Goal: Transaction & Acquisition: Purchase product/service

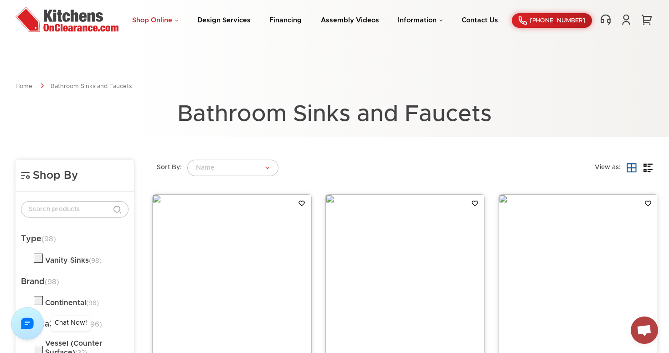
click at [170, 19] on link "Shop Online" at bounding box center [155, 20] width 47 height 7
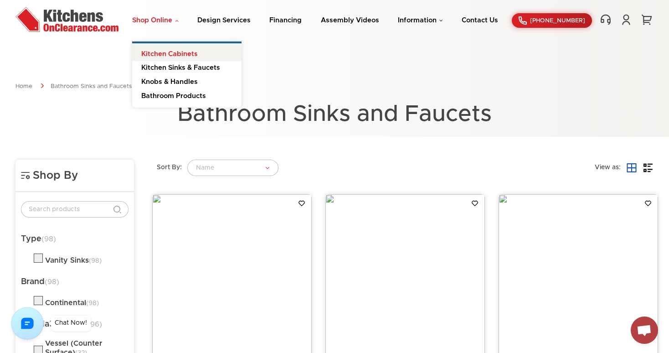
click at [173, 56] on link "Kitchen Cabinets" at bounding box center [186, 52] width 109 height 18
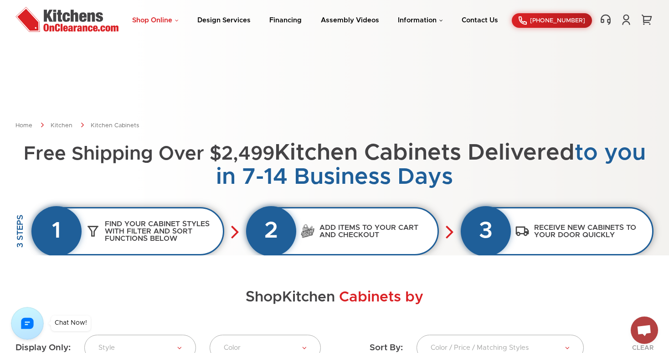
click at [174, 18] on link "Shop Online" at bounding box center [155, 20] width 47 height 7
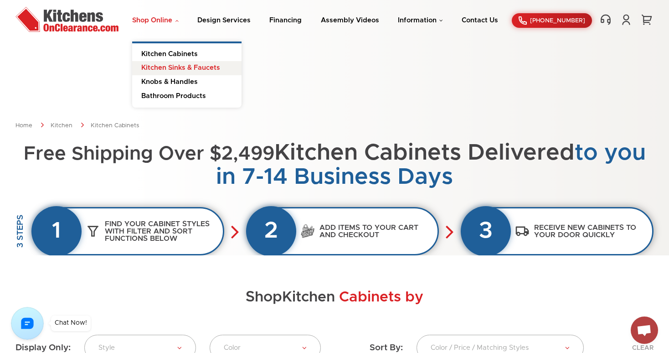
click at [166, 63] on link "Kitchen Sinks & Faucets" at bounding box center [186, 68] width 109 height 14
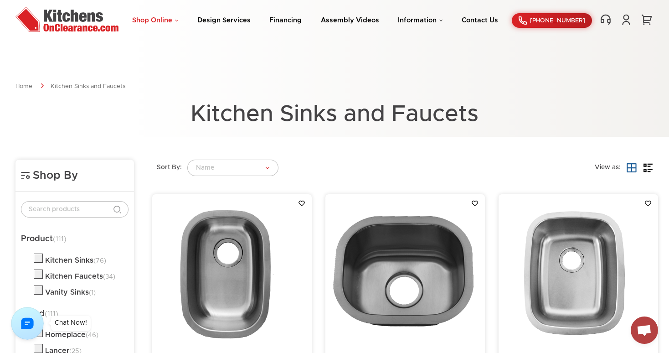
click at [176, 19] on link "Shop Online" at bounding box center [155, 20] width 47 height 7
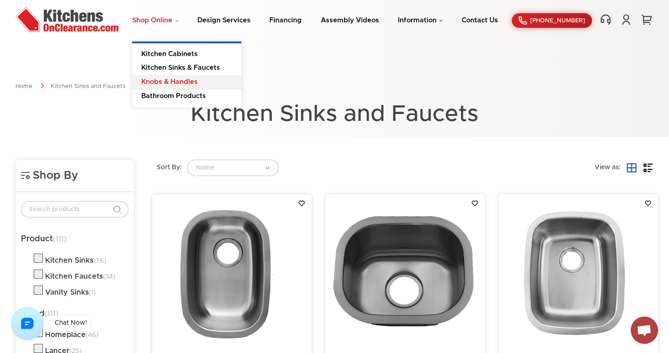
click at [175, 77] on link "Knobs & Handles" at bounding box center [186, 82] width 109 height 14
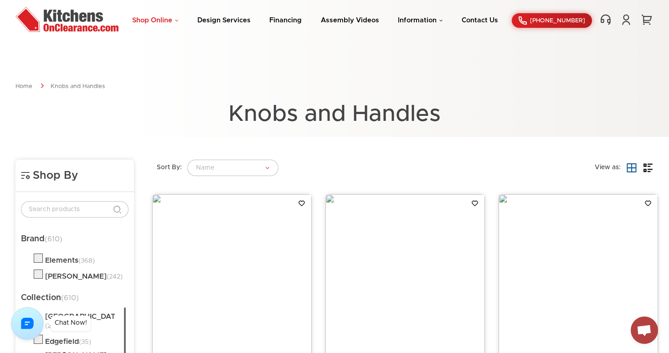
click at [178, 20] on link "Shop Online" at bounding box center [155, 20] width 47 height 7
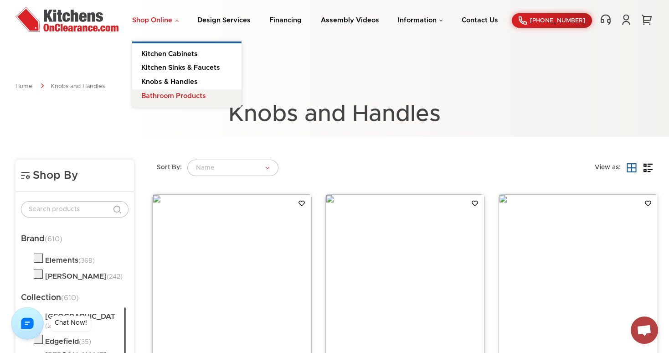
click at [175, 97] on link "Bathroom Products" at bounding box center [186, 98] width 109 height 18
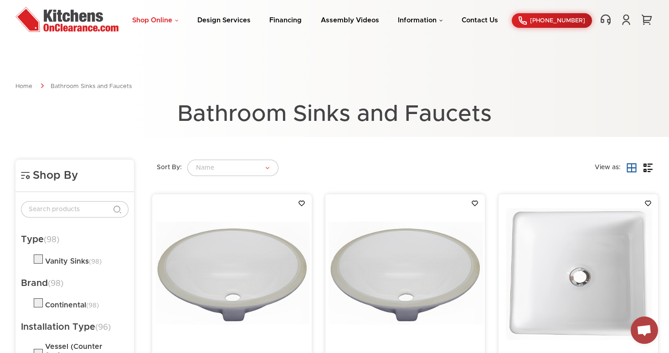
click at [174, 18] on link "Shop Online" at bounding box center [155, 20] width 47 height 7
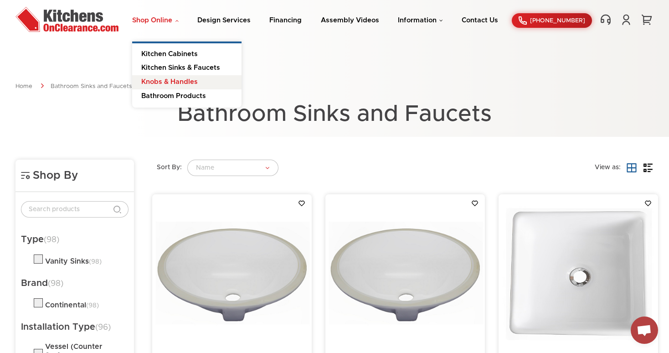
click at [173, 84] on link "Knobs & Handles" at bounding box center [186, 82] width 109 height 14
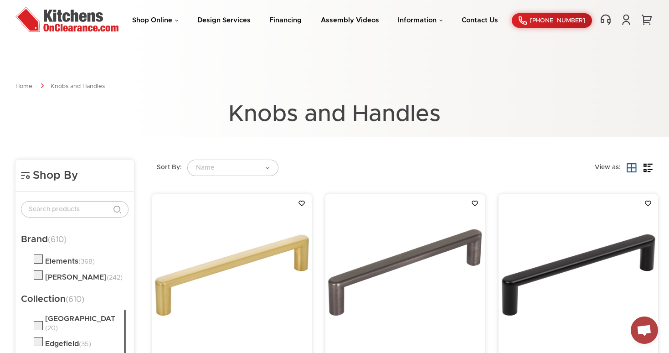
click at [179, 24] on li "Shop Online Kitchen Cabinets Kitchen Sinks & Faucets Knobs & Handles Bathroom P…" at bounding box center [155, 20] width 47 height 9
click at [178, 20] on link "Shop Online" at bounding box center [155, 20] width 47 height 7
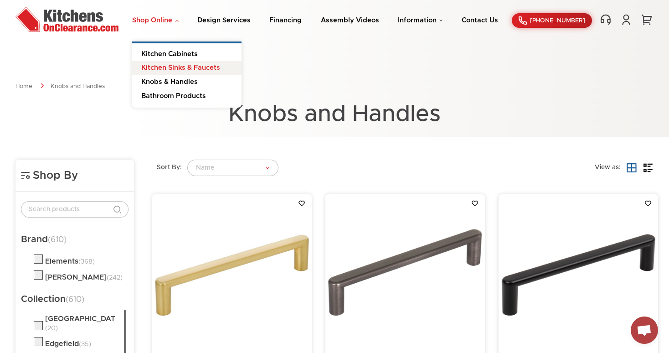
click at [170, 66] on link "Kitchen Sinks & Faucets" at bounding box center [186, 68] width 109 height 14
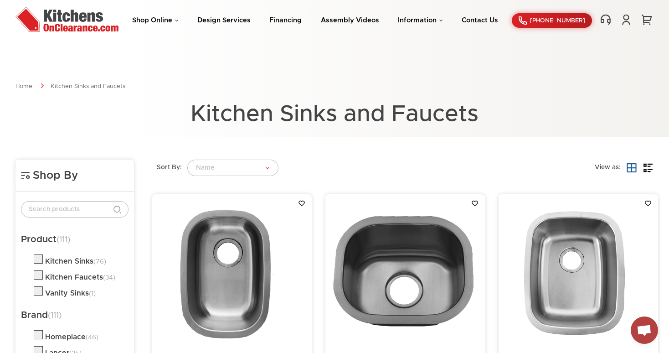
click at [73, 23] on img at bounding box center [67, 19] width 103 height 25
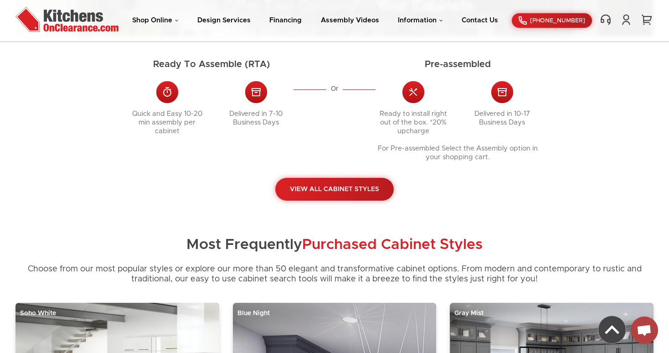
scroll to position [415, 0]
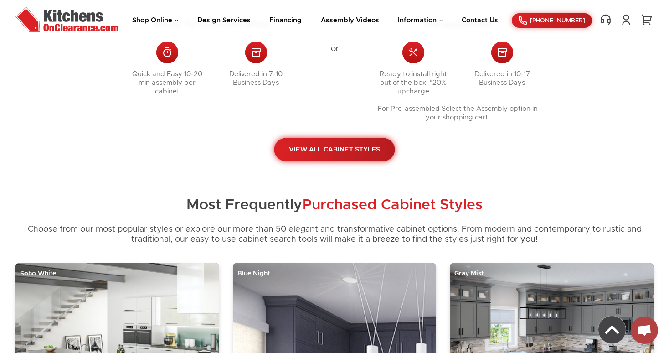
click at [344, 138] on link "View All Cabinet Styles" at bounding box center [334, 149] width 121 height 23
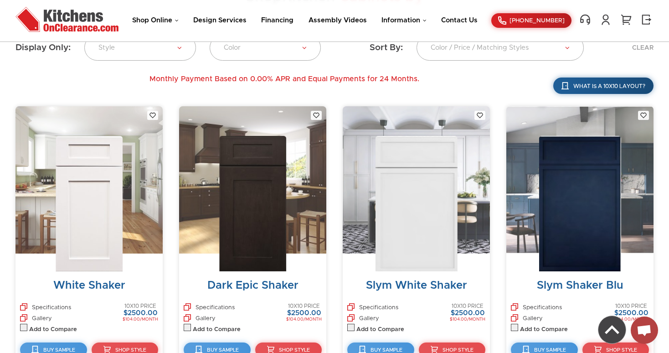
scroll to position [316, 0]
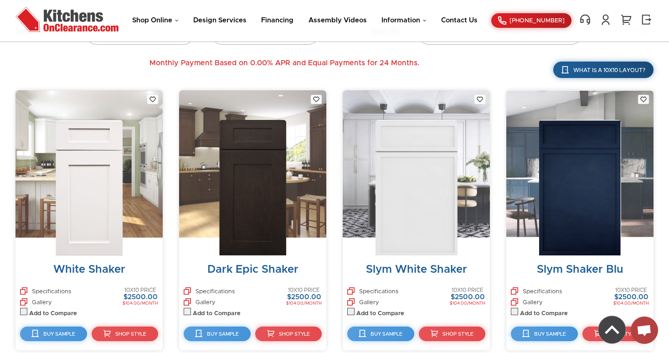
click at [390, 237] on img at bounding box center [416, 187] width 82 height 135
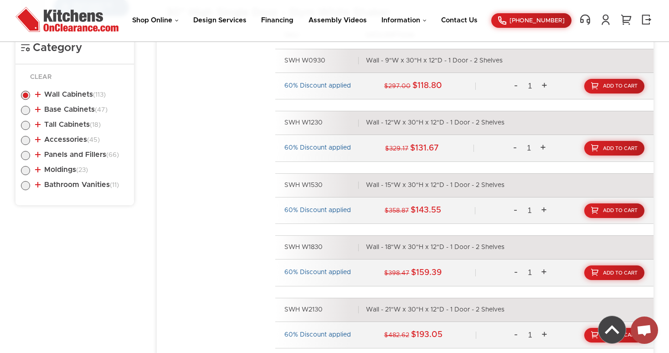
scroll to position [440, 0]
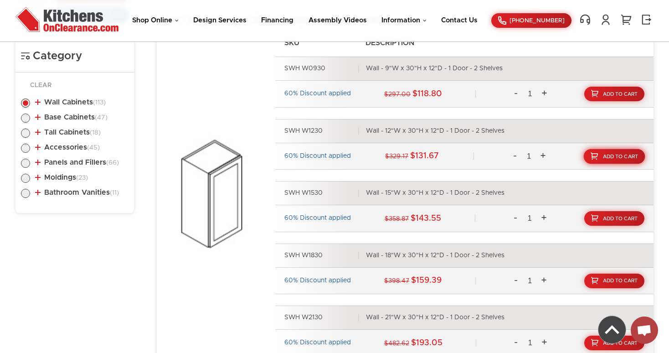
click at [630, 156] on span "Add To Cart" at bounding box center [621, 156] width 36 height 5
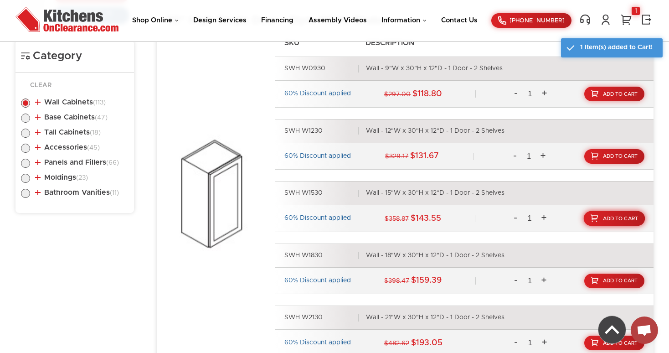
click at [622, 214] on link "Add To Cart" at bounding box center [615, 218] width 62 height 15
click at [617, 275] on link "Add To Cart" at bounding box center [615, 280] width 62 height 15
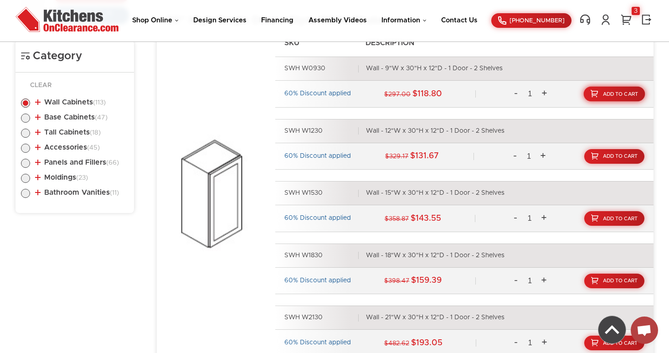
click at [620, 91] on link "Add To Cart" at bounding box center [615, 94] width 62 height 15
click at [627, 14] on link "4" at bounding box center [627, 20] width 14 height 12
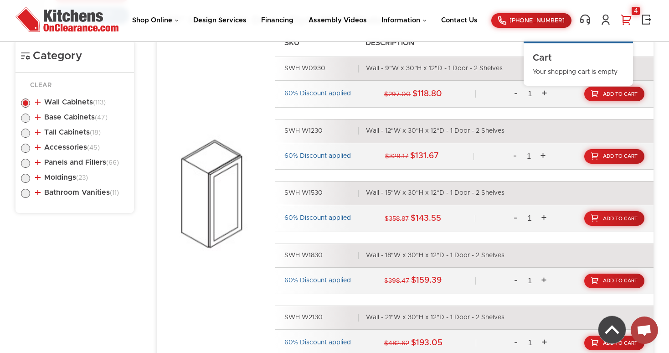
click at [628, 18] on link "4" at bounding box center [627, 20] width 14 height 12
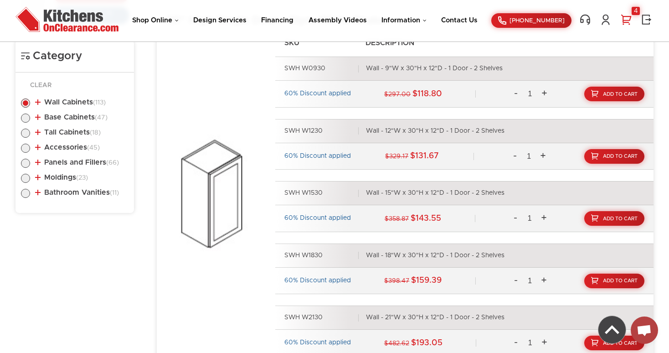
click at [628, 18] on link "4" at bounding box center [627, 20] width 14 height 12
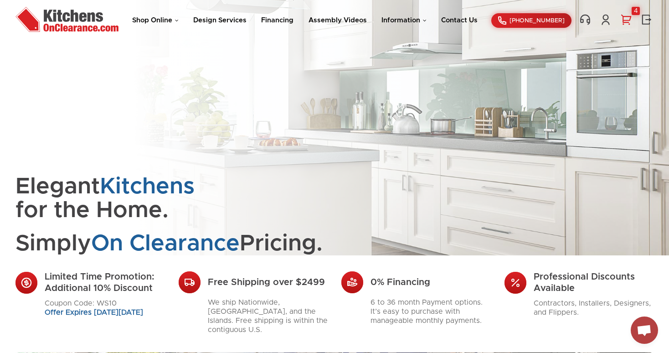
click at [625, 20] on link "4" at bounding box center [627, 20] width 14 height 12
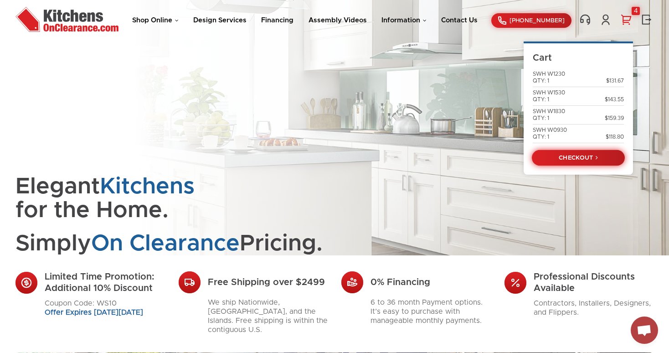
click at [575, 159] on link "CHECKOUT" at bounding box center [578, 158] width 93 height 16
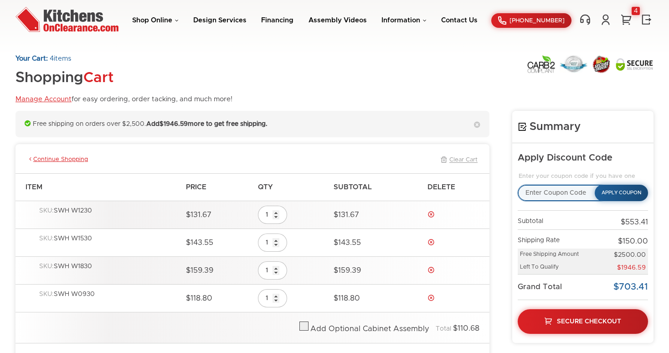
click at [545, 190] on input "text" at bounding box center [563, 193] width 91 height 16
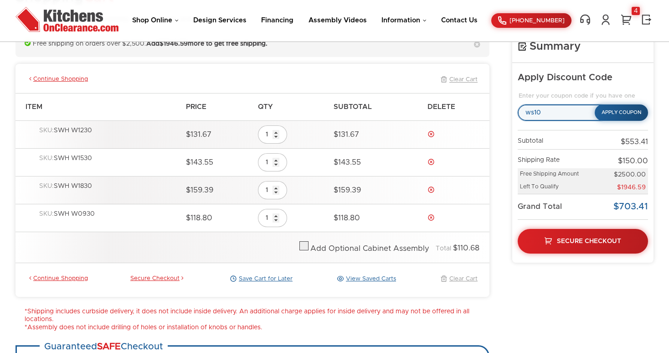
scroll to position [78, 0]
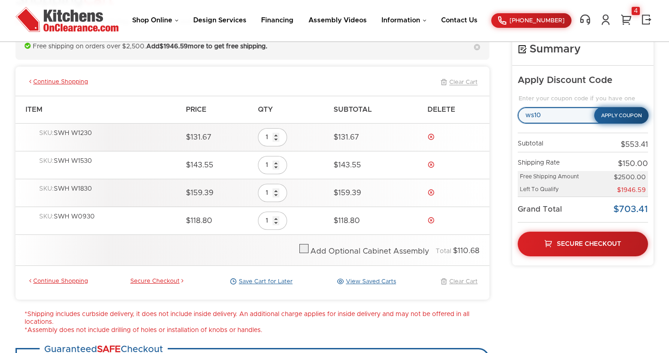
type input "ws10"
click at [626, 116] on button "Apply Coupon" at bounding box center [622, 115] width 54 height 17
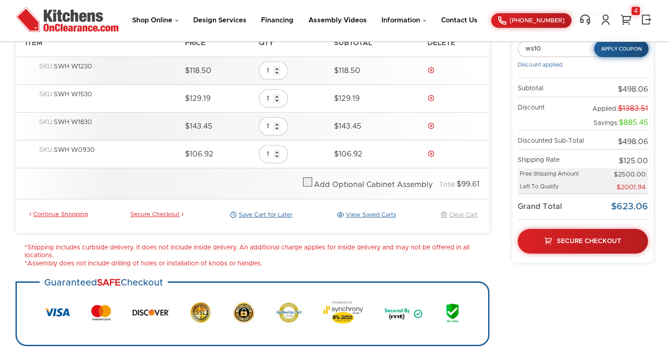
scroll to position [160, 0]
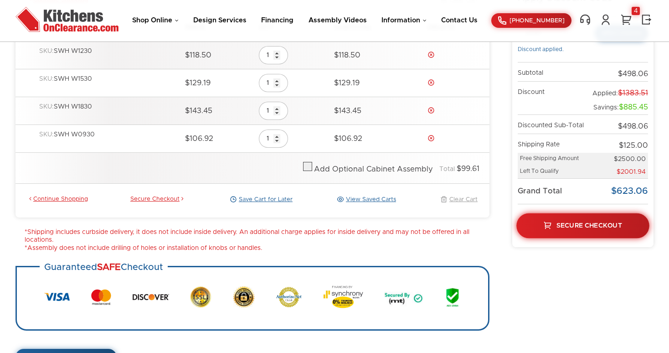
click at [570, 224] on span "Secure Checkout" at bounding box center [590, 226] width 66 height 6
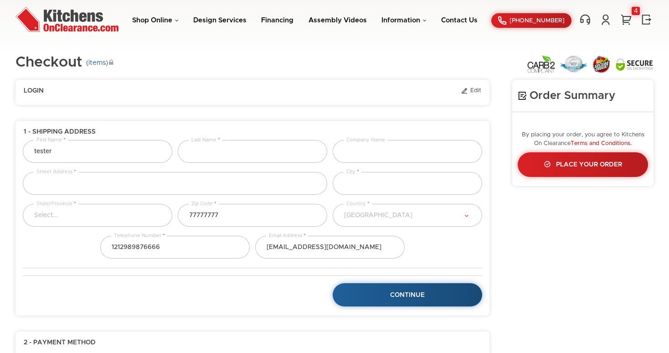
select select "223"
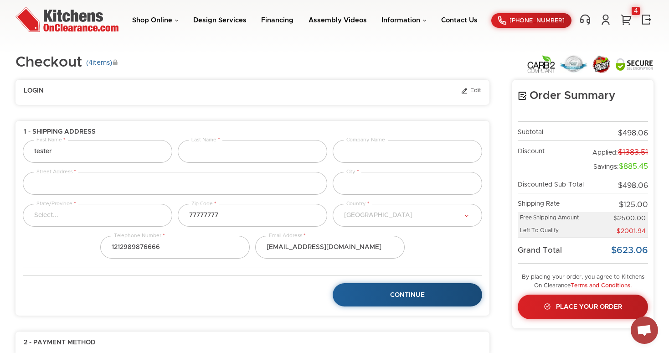
click at [482, 90] on legend "Login Edit" at bounding box center [253, 91] width 460 height 9
click at [477, 90] on link "Edit" at bounding box center [471, 91] width 21 height 8
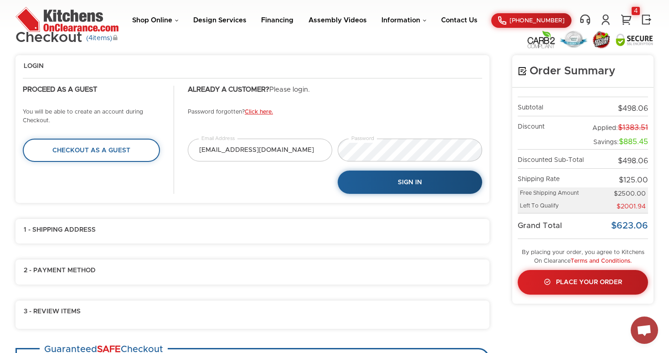
scroll to position [34, 0]
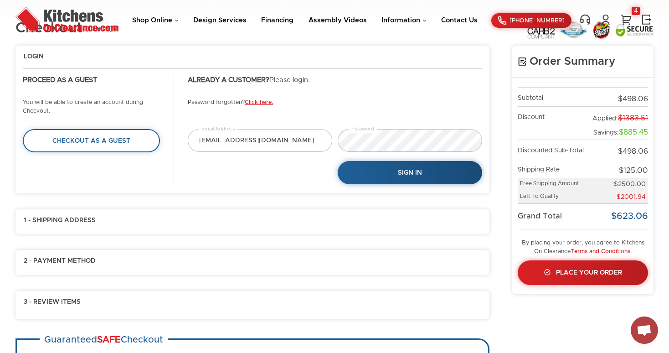
click at [259, 105] on p "Password forgotten? Click here." at bounding box center [335, 106] width 295 height 17
click at [259, 102] on link "Click here." at bounding box center [259, 102] width 28 height 6
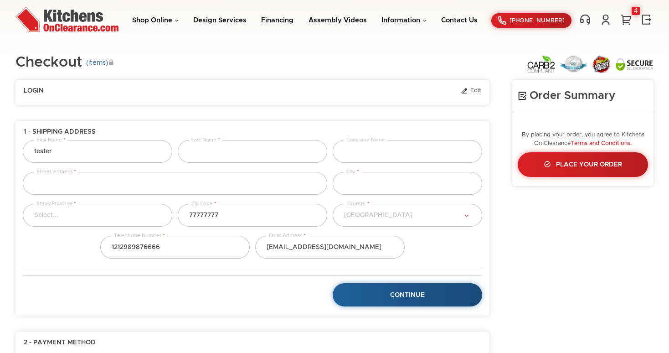
select select "223"
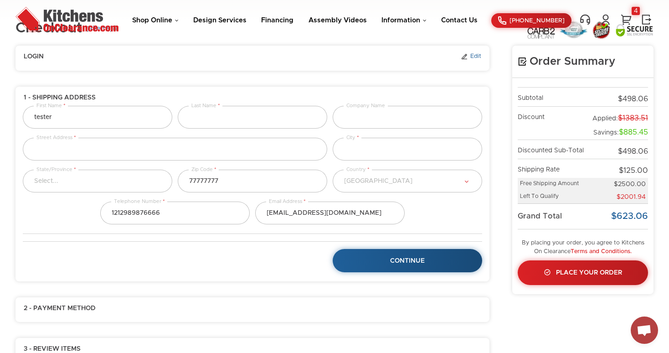
click at [477, 53] on link "Edit" at bounding box center [471, 57] width 21 height 8
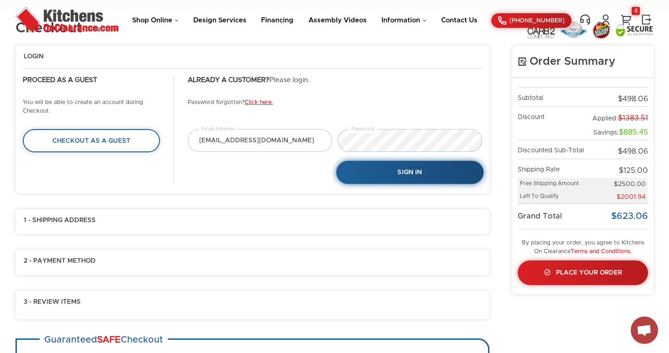
click at [379, 167] on link "Sign In" at bounding box center [410, 172] width 147 height 23
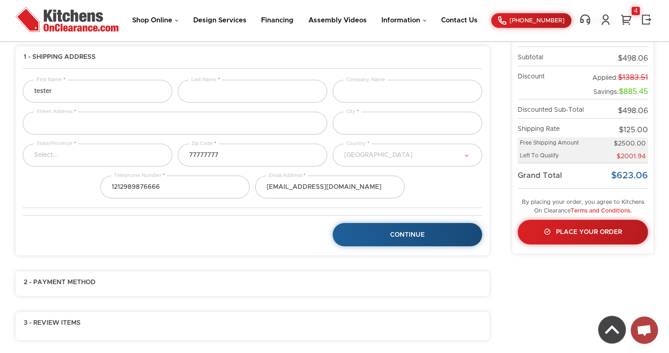
scroll to position [0, 0]
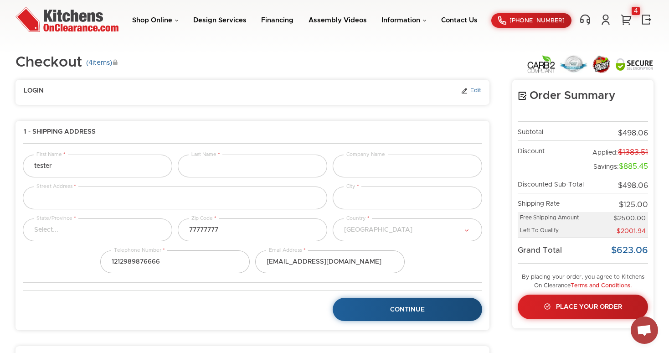
click at [478, 92] on link "Edit" at bounding box center [471, 91] width 21 height 8
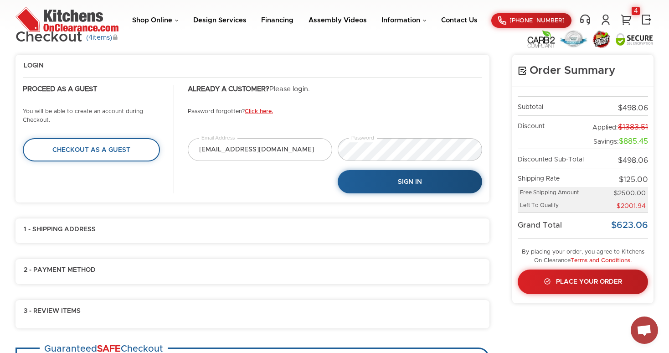
scroll to position [34, 0]
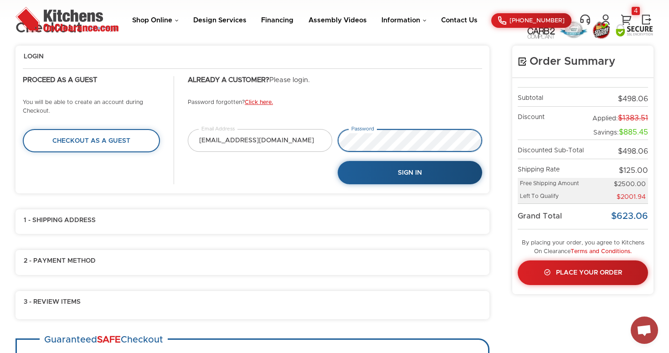
click at [312, 140] on div "[EMAIL_ADDRESS][DOMAIN_NAME] Email Address Password Sign In" at bounding box center [335, 156] width 300 height 55
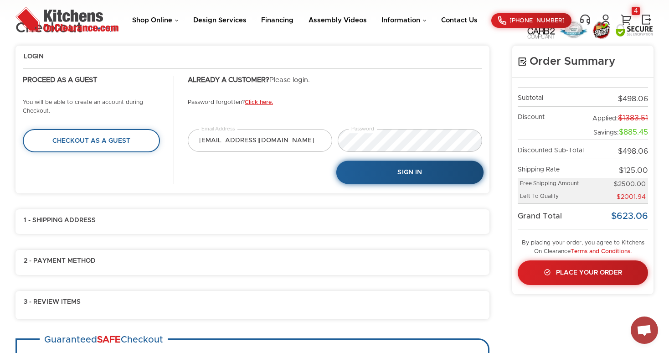
click at [399, 167] on link "Sign In" at bounding box center [410, 172] width 147 height 23
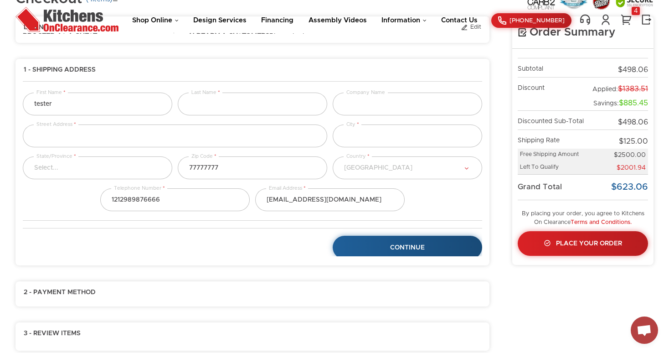
type input "[PERSON_NAME]"
type input "[STREET_ADDRESS]"
type input "[GEOGRAPHIC_DATA]"
type input "11225"
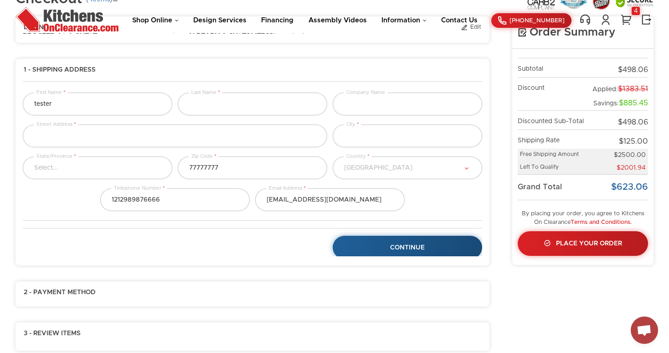
type input "3333333333"
type input "[EMAIL_ADDRESS][DOMAIN_NAME]"
select select "43"
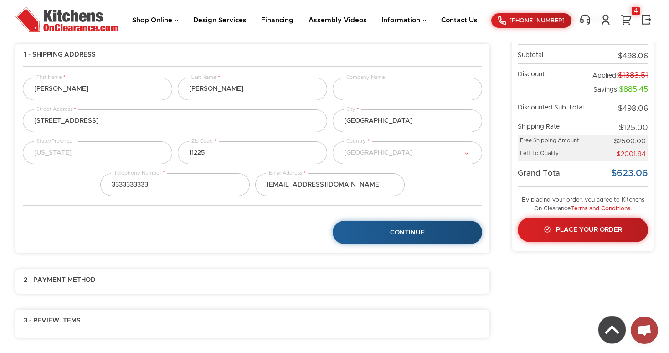
scroll to position [78, 0]
click at [382, 238] on link "Continue" at bounding box center [408, 231] width 153 height 23
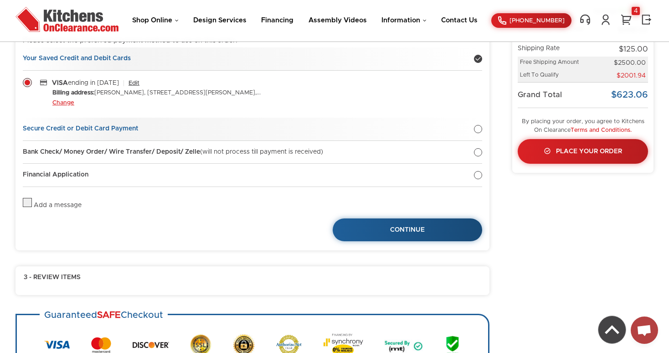
scroll to position [176, 0]
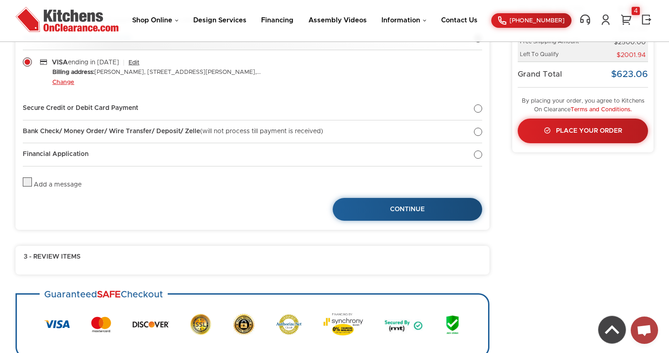
click at [25, 185] on label at bounding box center [27, 185] width 9 height 6
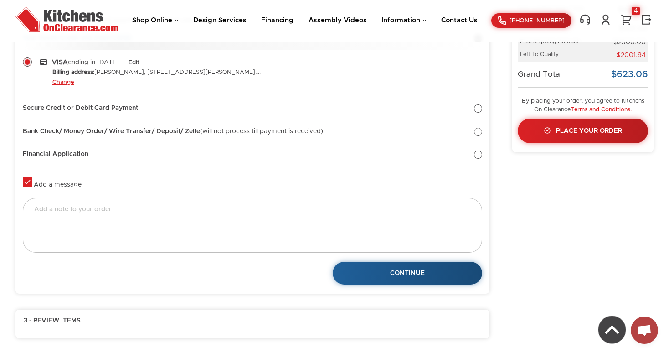
click at [25, 185] on label at bounding box center [27, 185] width 9 height 6
checkbox input "false"
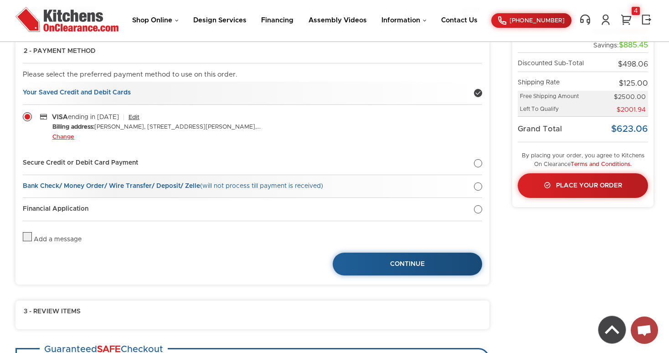
scroll to position [120, 0]
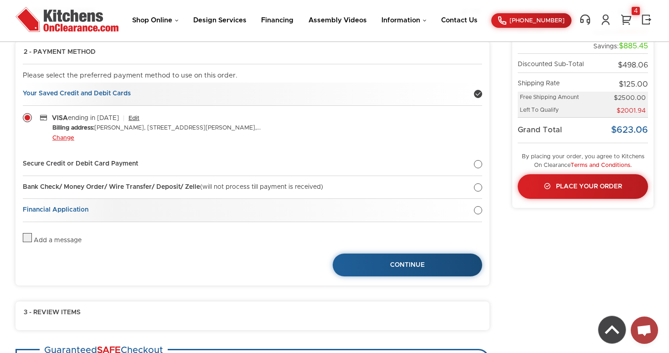
click at [480, 211] on div at bounding box center [478, 210] width 8 height 8
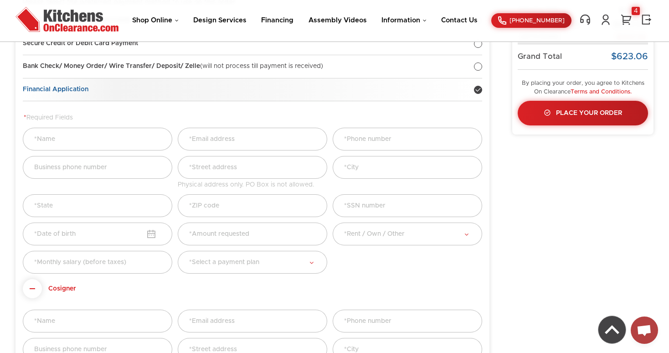
scroll to position [185, 0]
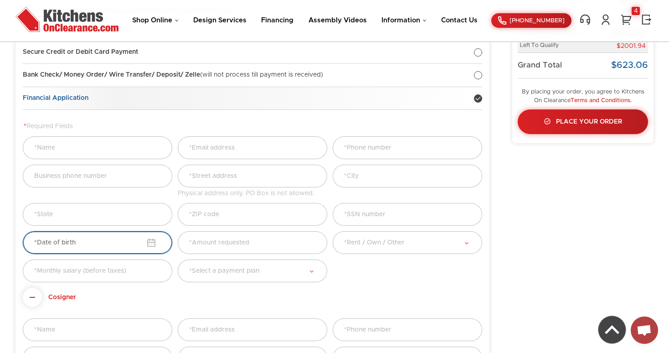
click at [154, 244] on input "text" at bounding box center [98, 242] width 150 height 23
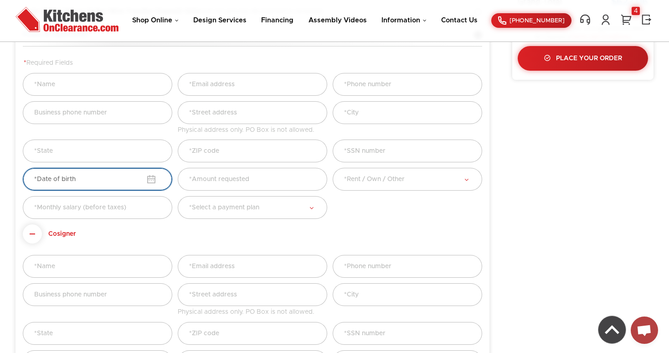
scroll to position [268, 0]
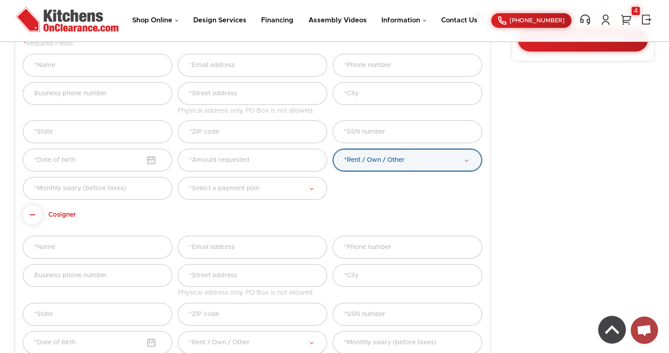
click at [379, 164] on select "*Rent / Own / Other Rent Own Other" at bounding box center [408, 160] width 150 height 23
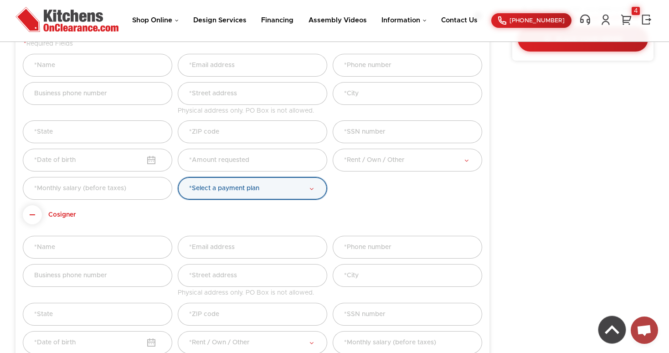
click at [290, 190] on select "*Select a payment plan Option 1 Option 2 Option 3..." at bounding box center [253, 188] width 150 height 23
